Goal: Task Accomplishment & Management: Manage account settings

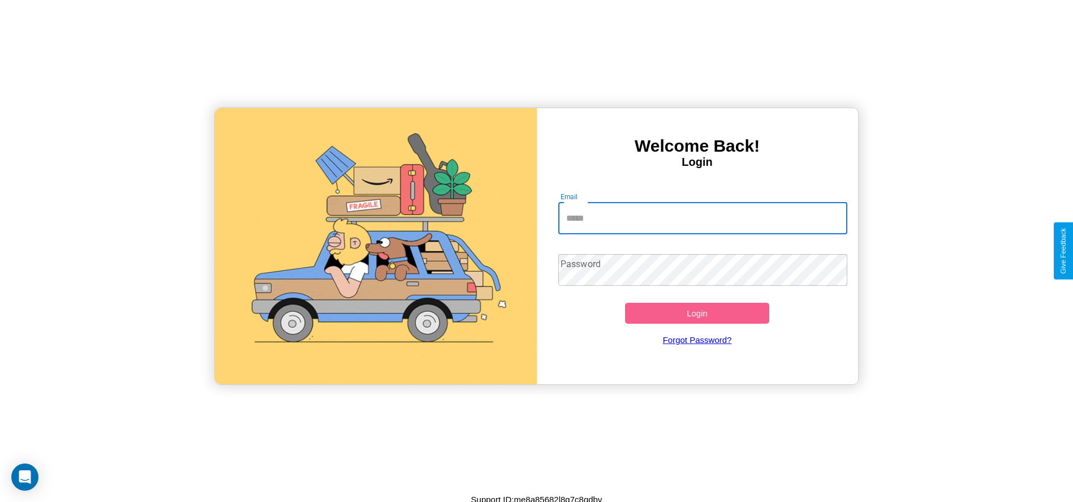
click at [702, 218] on input "Email" at bounding box center [702, 218] width 289 height 32
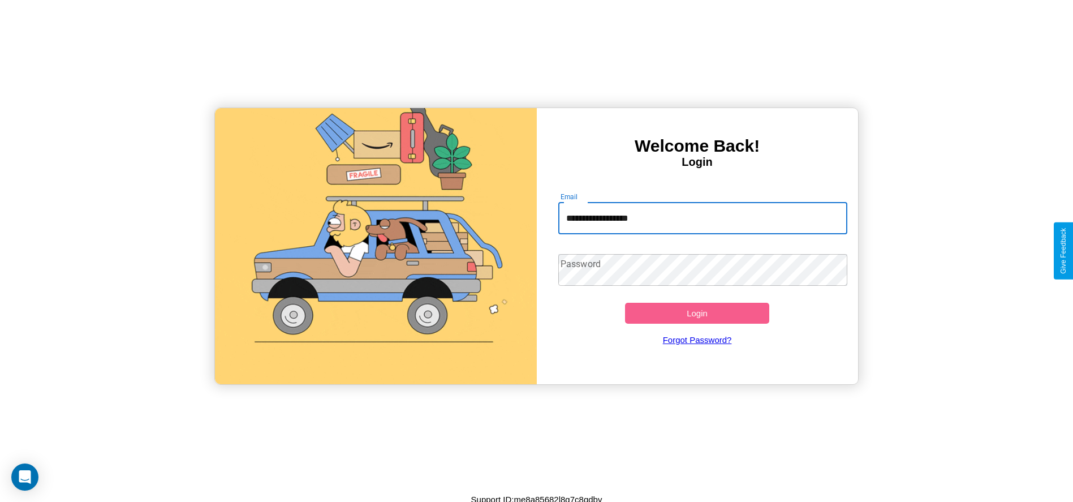
type input "**********"
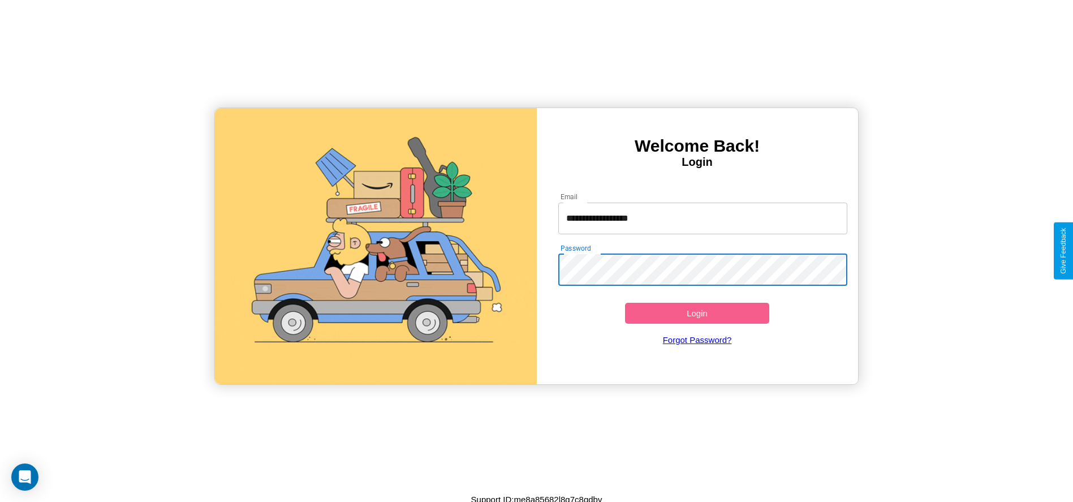
click at [697, 313] on button "Login" at bounding box center [697, 312] width 145 height 21
